Goal: Transaction & Acquisition: Purchase product/service

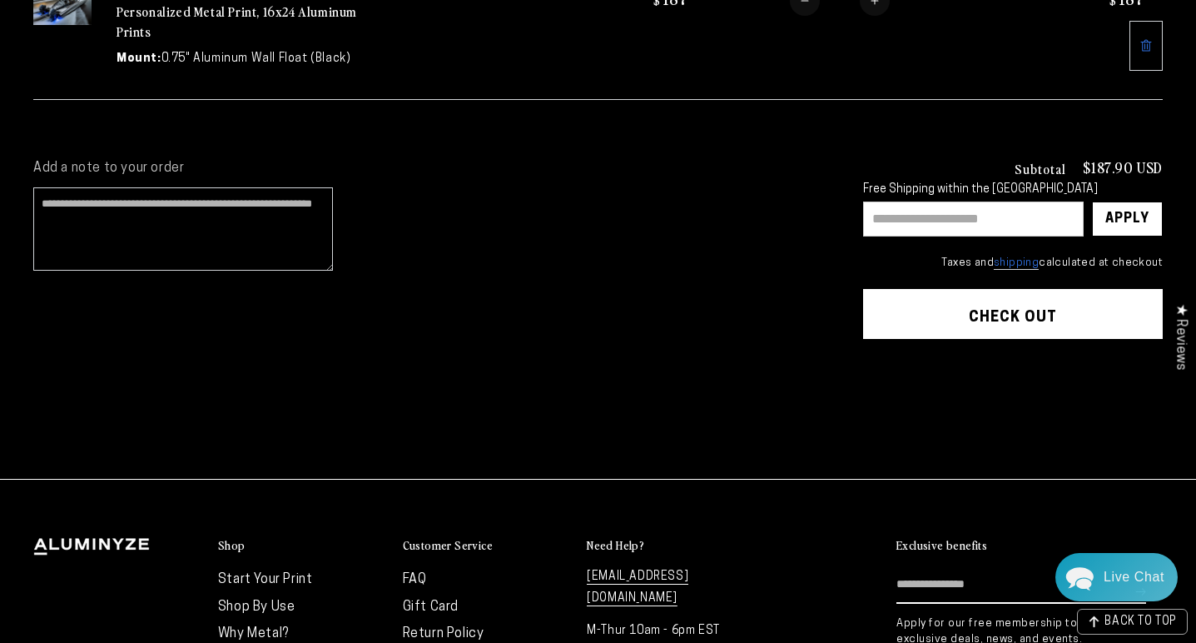
scroll to position [307, 0]
click at [967, 311] on button "Check out" at bounding box center [1013, 314] width 300 height 50
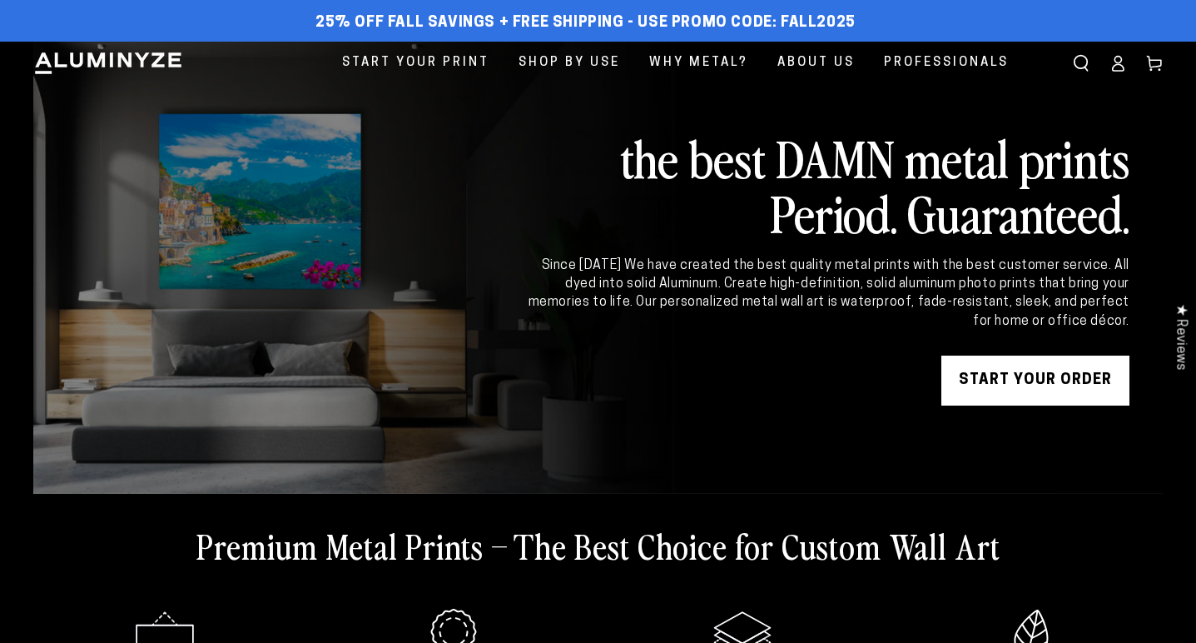
click at [1115, 69] on icon at bounding box center [1118, 63] width 17 height 17
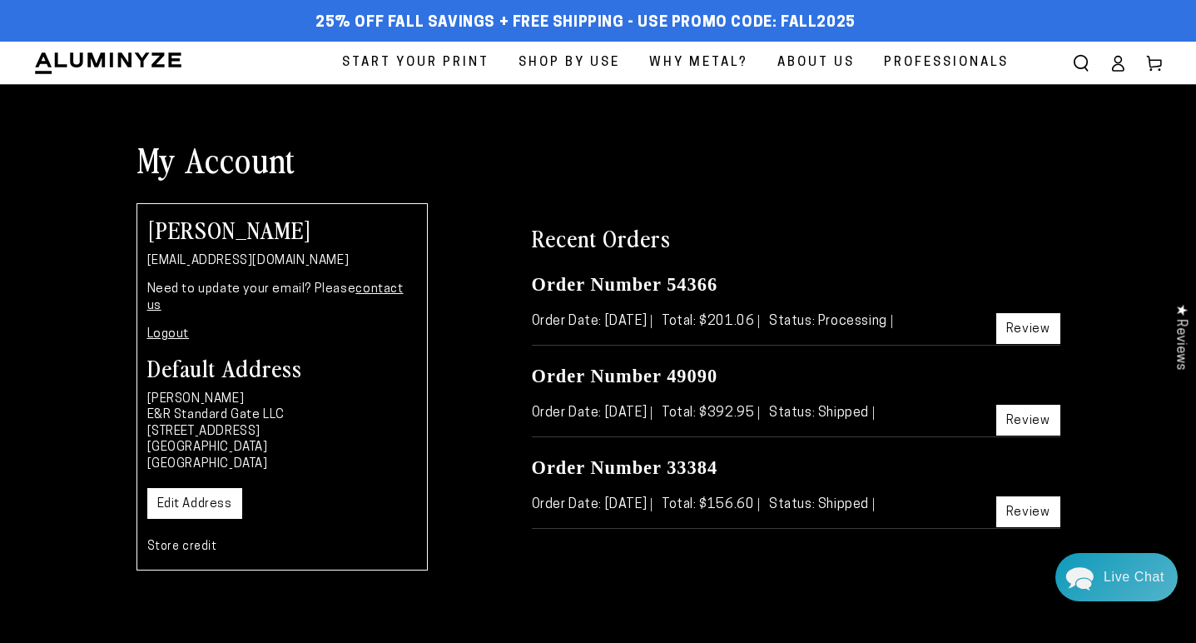
click at [1023, 325] on link "Review" at bounding box center [1029, 328] width 64 height 31
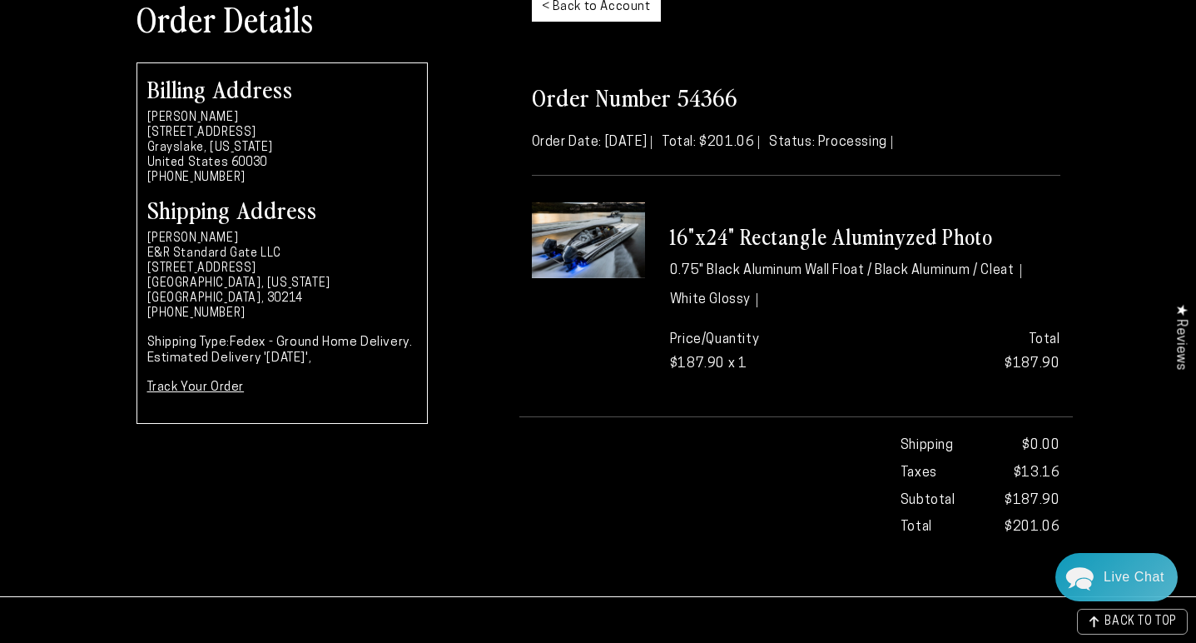
scroll to position [163, 0]
